Goal: Task Accomplishment & Management: Manage account settings

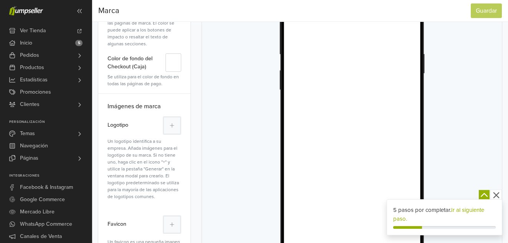
scroll to position [159, 0]
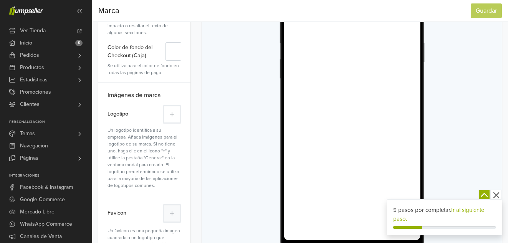
click at [171, 116] on icon at bounding box center [172, 114] width 5 height 5
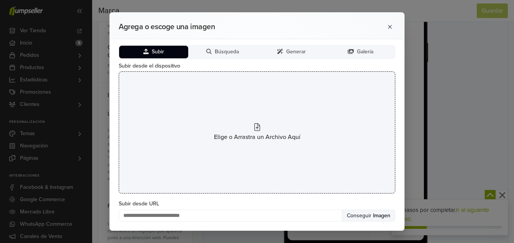
click at [253, 134] on span "Elige o Arrastra un Archivo Aquí" at bounding box center [257, 136] width 86 height 9
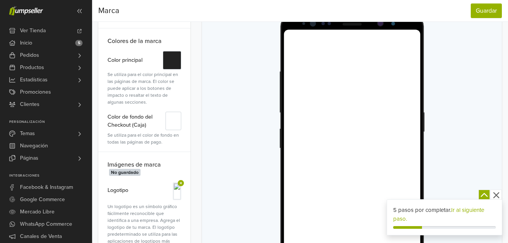
scroll to position [86, 0]
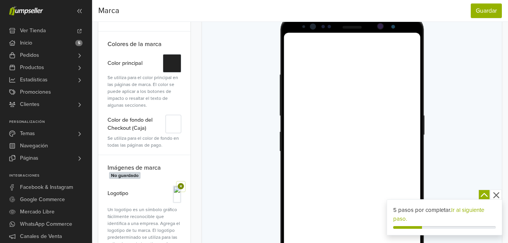
click at [181, 187] on icon at bounding box center [181, 186] width 6 height 6
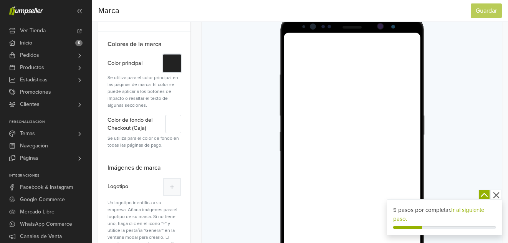
click at [169, 67] on button "#" at bounding box center [172, 63] width 18 height 18
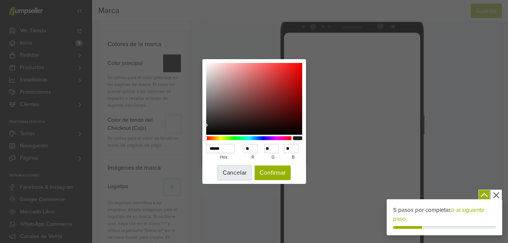
click at [229, 177] on button "Cancelar" at bounding box center [235, 172] width 34 height 15
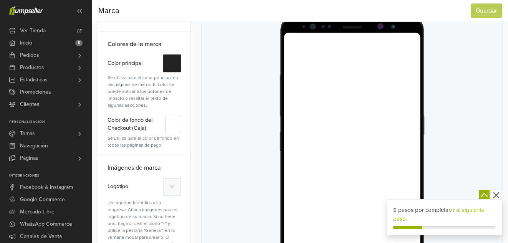
click at [494, 193] on icon "button" at bounding box center [496, 195] width 6 height 6
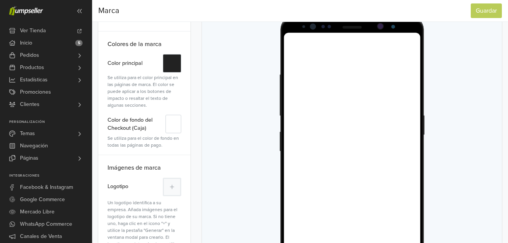
click at [473, 147] on div at bounding box center [351, 173] width 281 height 350
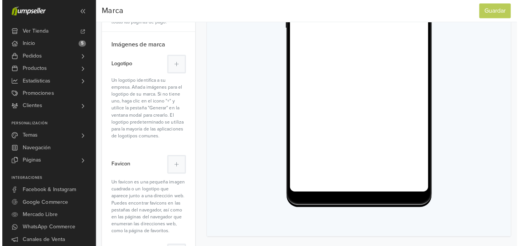
scroll to position [210, 0]
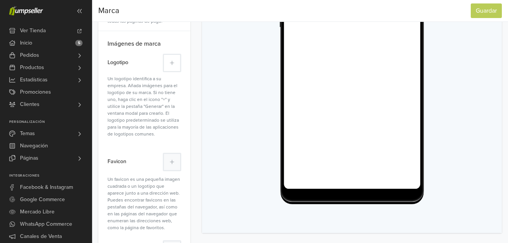
click at [168, 59] on button at bounding box center [172, 63] width 18 height 18
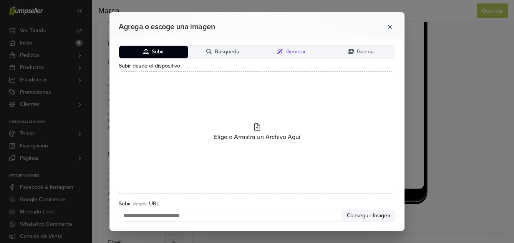
click at [285, 49] on button "Generar" at bounding box center [291, 52] width 69 height 13
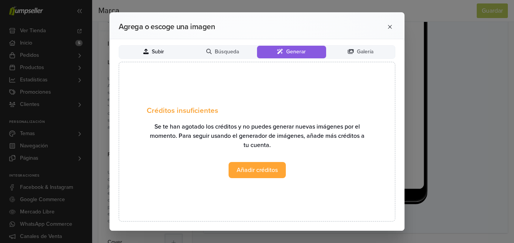
click at [144, 50] on icon at bounding box center [145, 51] width 5 height 5
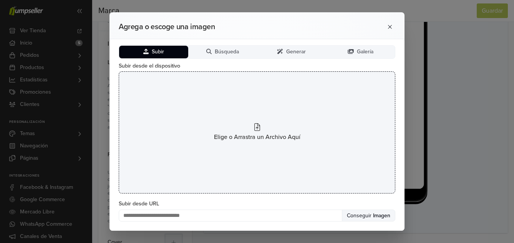
click at [259, 129] on icon at bounding box center [257, 127] width 6 height 8
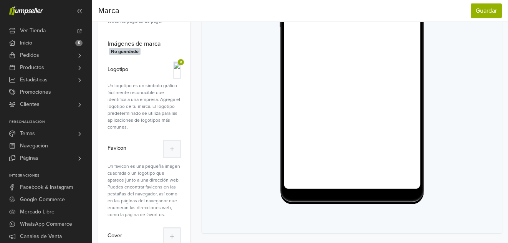
click at [174, 71] on img at bounding box center [177, 70] width 6 height 15
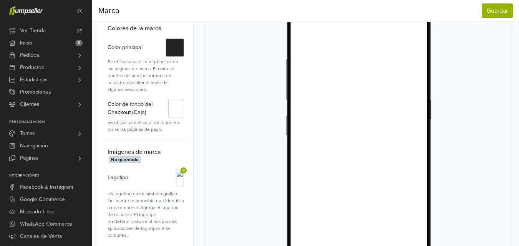
scroll to position [87, 0]
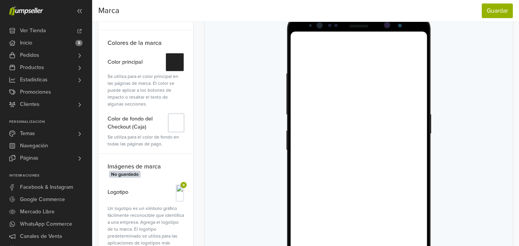
click at [175, 129] on button "#" at bounding box center [176, 123] width 16 height 18
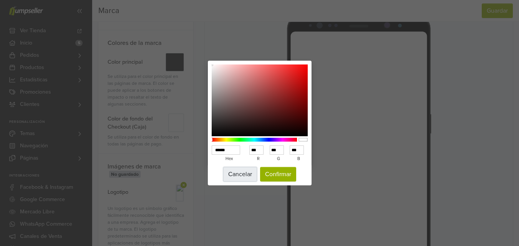
click at [244, 172] on button "Cancelar" at bounding box center [240, 174] width 34 height 15
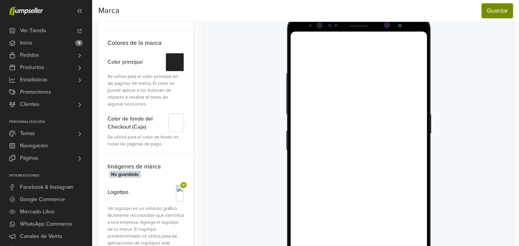
click at [508, 11] on button "Guardar" at bounding box center [496, 10] width 31 height 15
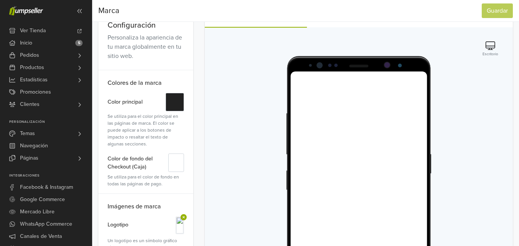
scroll to position [48, 0]
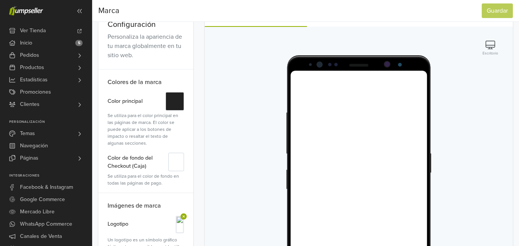
click at [486, 42] on icon "button" at bounding box center [490, 45] width 10 height 8
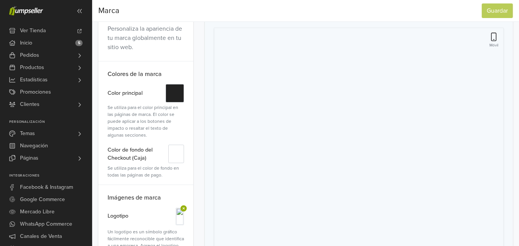
scroll to position [0, 0]
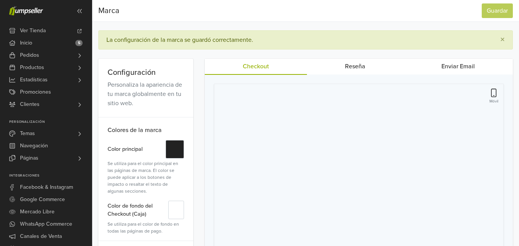
click at [354, 69] on link "Reseña" at bounding box center [355, 66] width 96 height 15
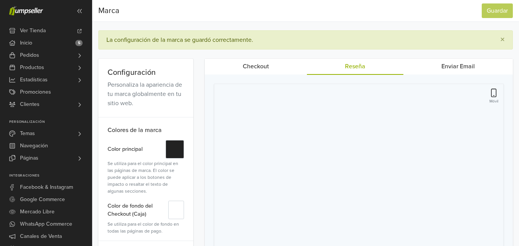
click at [445, 65] on link "Enviar Email" at bounding box center [457, 66] width 109 height 15
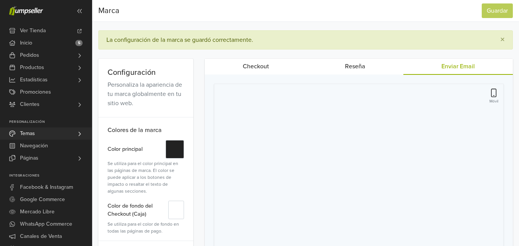
click at [45, 136] on link "Temas" at bounding box center [46, 133] width 92 height 12
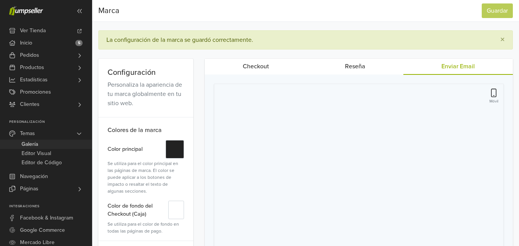
click at [43, 144] on link "Galería" at bounding box center [46, 144] width 92 height 9
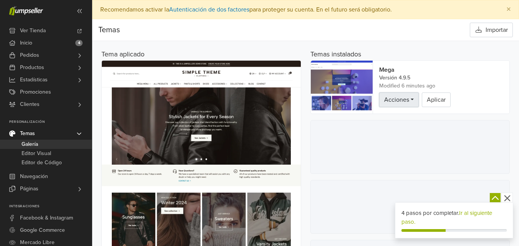
click at [402, 101] on span "Acciones" at bounding box center [396, 100] width 25 height 8
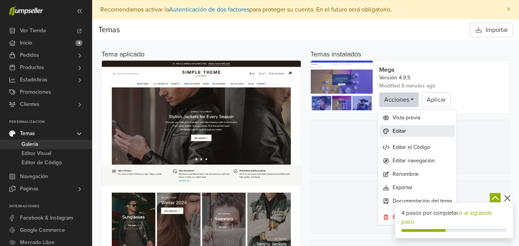
click at [410, 134] on link "Editar" at bounding box center [416, 131] width 75 height 12
